Goal: Contribute content: Add original content to the website for others to see

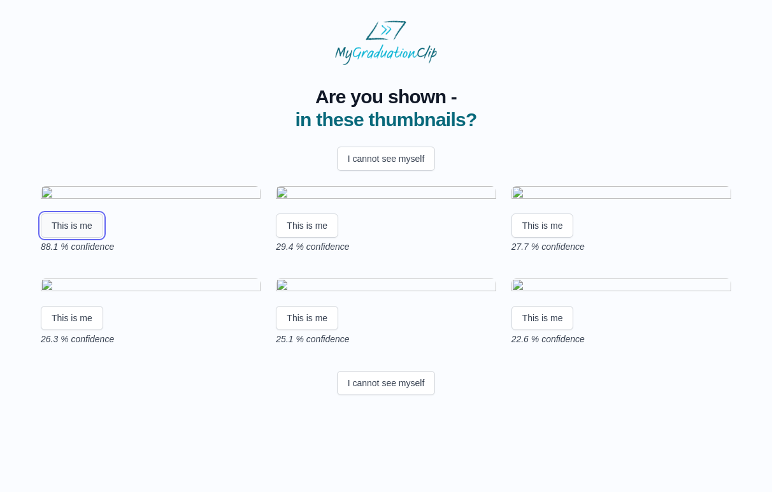
click at [69, 238] on button "This is me" at bounding box center [72, 225] width 62 height 24
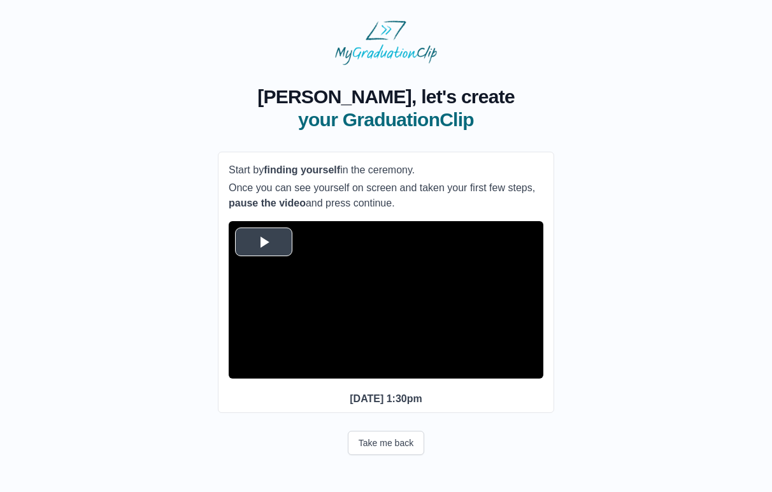
click at [264, 241] on span "Video Player" at bounding box center [264, 241] width 0 height 0
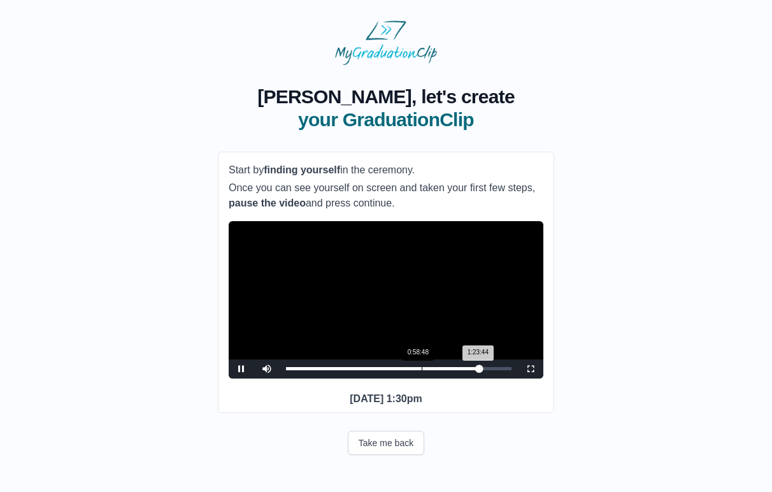
scroll to position [15, 0]
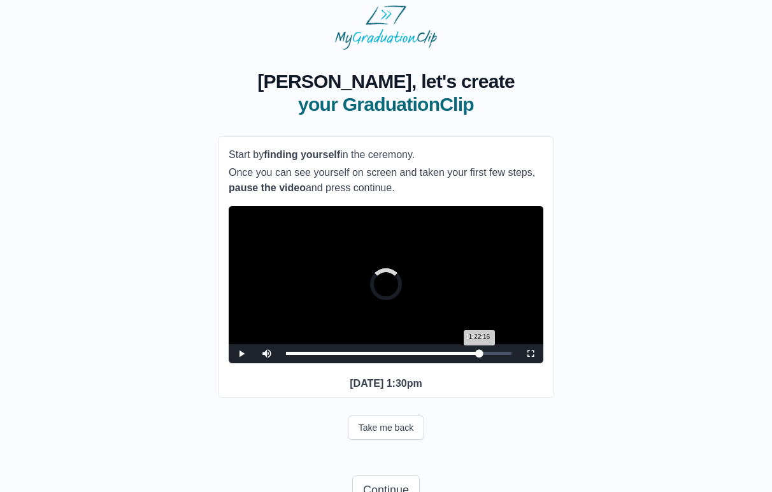
click at [476, 355] on div "1:22:16 Progress : 0%" at bounding box center [383, 353] width 194 height 3
click at [473, 355] on div "1:20:53 Progress : 0%" at bounding box center [381, 353] width 190 height 3
click at [478, 355] on div "1:23:22" at bounding box center [478, 353] width 1 height 3
click at [241, 354] on span "Video Player" at bounding box center [241, 354] width 0 height 0
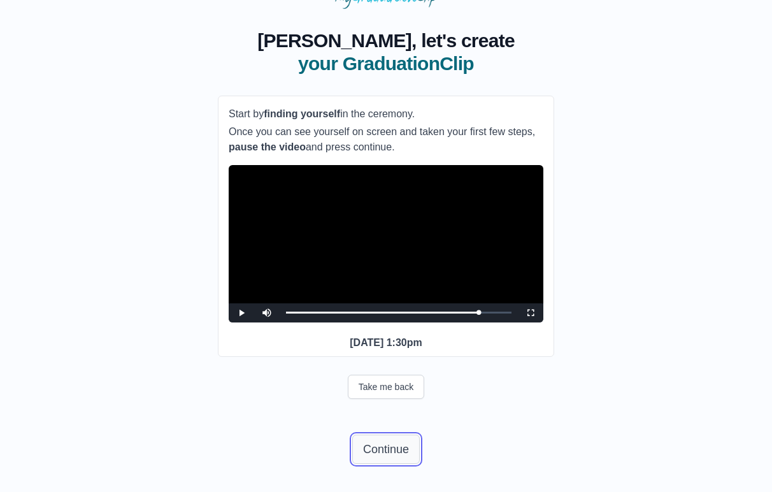
click at [402, 447] on button "Continue" at bounding box center [386, 448] width 68 height 29
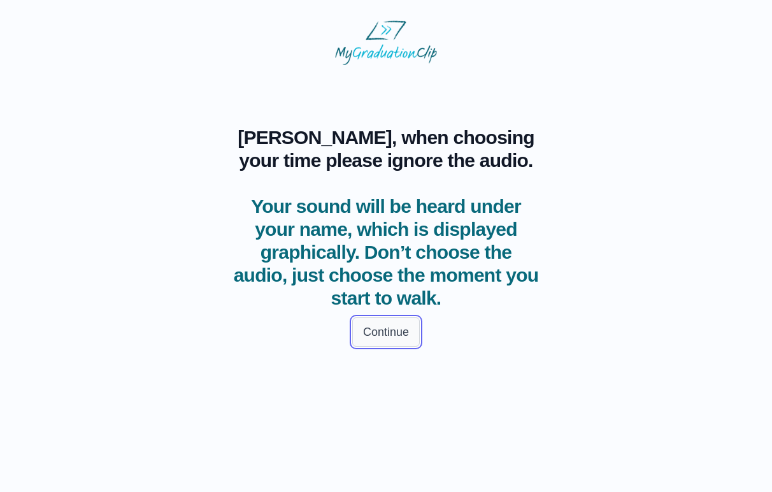
click at [379, 333] on button "Continue" at bounding box center [386, 331] width 68 height 29
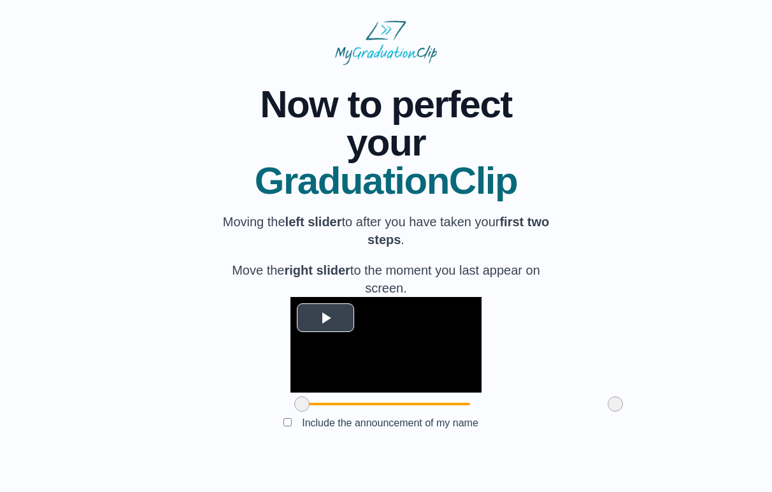
scroll to position [77, 0]
click at [326, 317] on span "Video Player" at bounding box center [326, 317] width 0 height 0
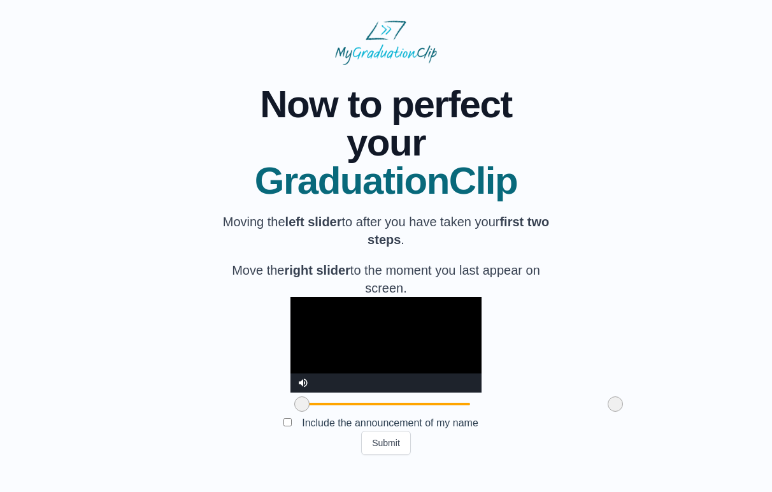
click at [608, 412] on span at bounding box center [615, 403] width 15 height 15
click at [303, 373] on span "Video Player" at bounding box center [303, 373] width 0 height 0
click at [308, 371] on video "Video Player" at bounding box center [385, 345] width 191 height 96
drag, startPoint x: 545, startPoint y: 421, endPoint x: 480, endPoint y: 424, distance: 64.4
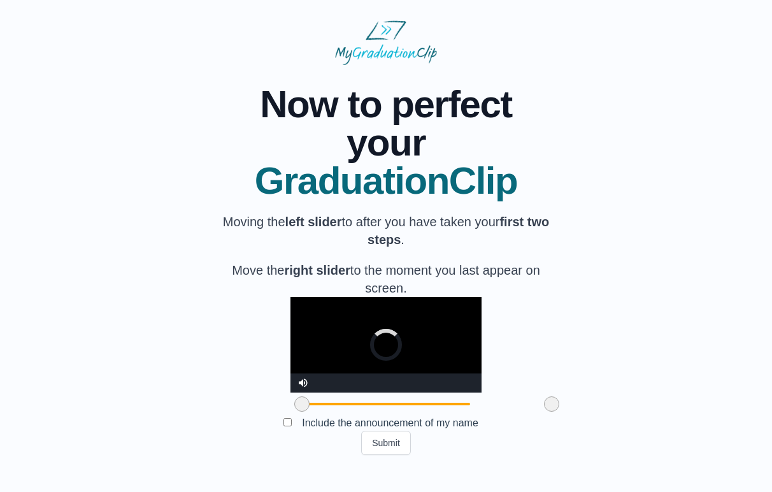
click at [544, 412] on span at bounding box center [551, 403] width 15 height 15
click at [290, 354] on video "Video Player" at bounding box center [385, 345] width 191 height 96
drag, startPoint x: 478, startPoint y: 422, endPoint x: 468, endPoint y: 422, distance: 10.2
click at [533, 412] on span at bounding box center [540, 403] width 15 height 15
click at [369, 362] on video "Video Player" at bounding box center [385, 345] width 191 height 96
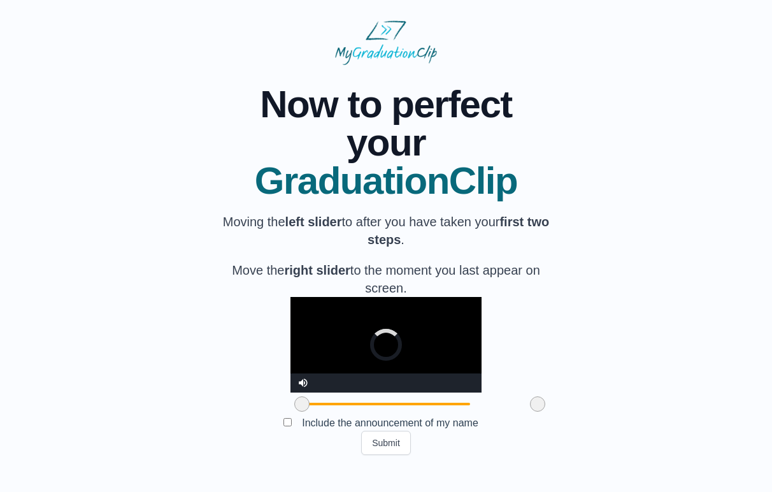
click at [530, 412] on span at bounding box center [537, 403] width 15 height 15
click at [386, 345] on video "Video Player" at bounding box center [385, 345] width 191 height 96
click at [437, 369] on video "Video Player" at bounding box center [385, 345] width 191 height 96
click at [297, 412] on span at bounding box center [304, 403] width 15 height 15
click at [383, 354] on video "Video Player" at bounding box center [385, 345] width 191 height 96
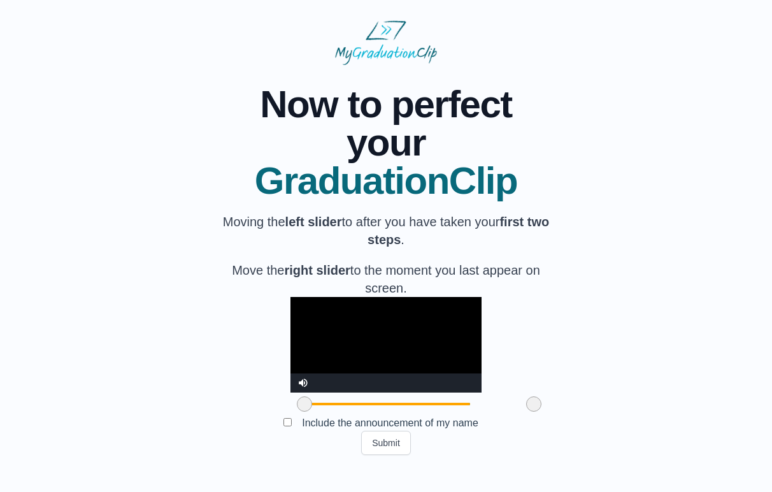
click at [526, 412] on span at bounding box center [533, 403] width 15 height 15
click at [529, 412] on span at bounding box center [536, 403] width 15 height 15
click at [423, 367] on video "Video Player" at bounding box center [385, 345] width 191 height 96
click at [535, 412] on span at bounding box center [542, 403] width 15 height 15
click at [466, 375] on video "Video Player" at bounding box center [385, 345] width 191 height 96
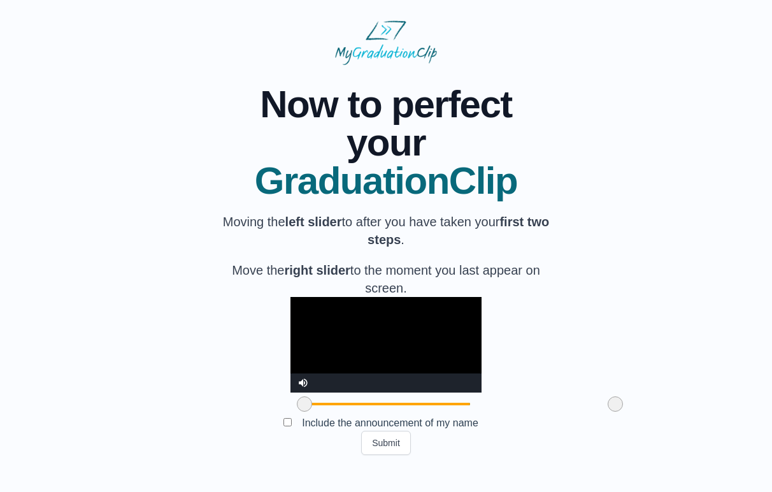
drag, startPoint x: 474, startPoint y: 420, endPoint x: 550, endPoint y: 420, distance: 76.4
click at [604, 415] on div at bounding box center [615, 403] width 23 height 23
click at [396, 455] on button "Submit" at bounding box center [386, 443] width 50 height 24
